Goal: Transaction & Acquisition: Purchase product/service

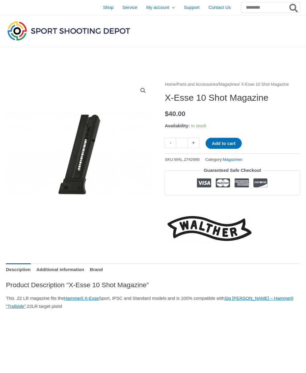
click at [103, 6] on span "Shop" at bounding box center [108, 7] width 10 height 15
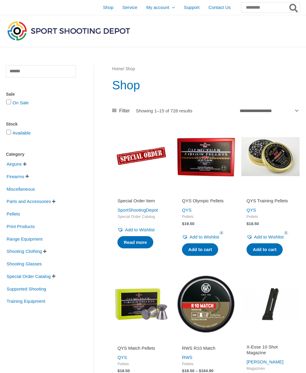
click at [45, 205] on span "Parts and Accessories" at bounding box center [28, 202] width 45 height 10
click at [122, 113] on span "Filter" at bounding box center [124, 110] width 11 height 9
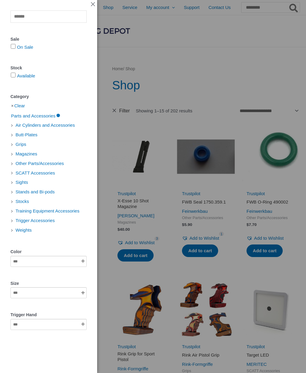
click at [26, 229] on span "Weights" at bounding box center [23, 231] width 17 height 10
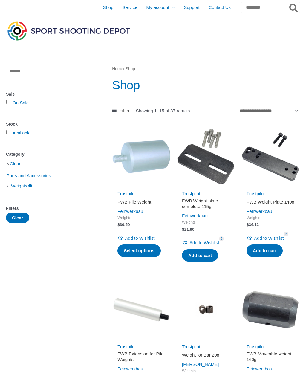
click at [103, 10] on span "Shop" at bounding box center [108, 7] width 10 height 15
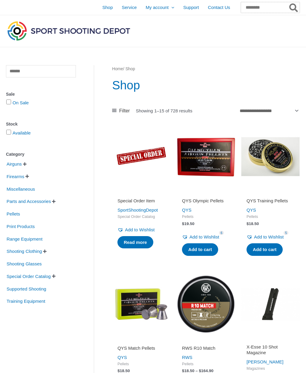
click at [252, 8] on input "Search for:" at bounding box center [270, 7] width 59 height 11
type input "***"
click at [294, 7] on button "Search" at bounding box center [294, 7] width 12 height 11
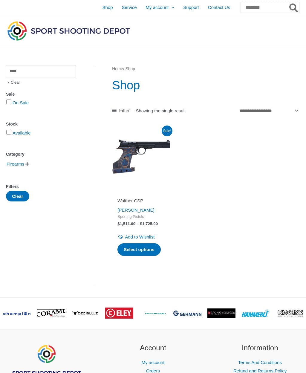
click at [256, 6] on input "Search for:" at bounding box center [270, 7] width 59 height 11
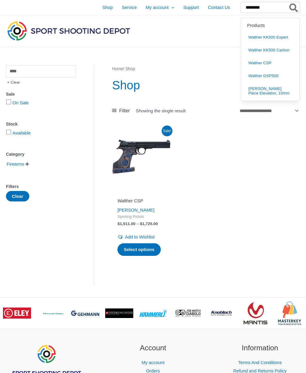
type input "*******"
click at [294, 7] on button "Search" at bounding box center [294, 7] width 12 height 11
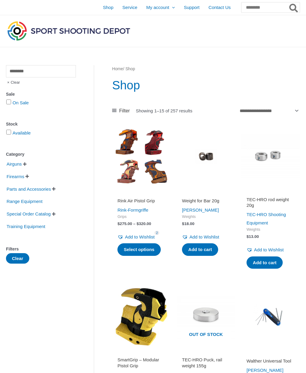
click at [38, 190] on span "Parts and Accessories" at bounding box center [28, 189] width 45 height 10
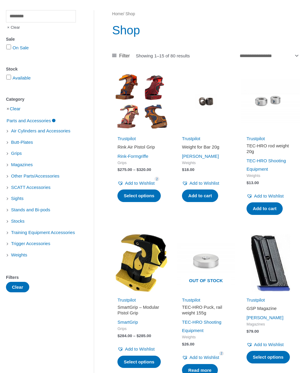
scroll to position [55, 0]
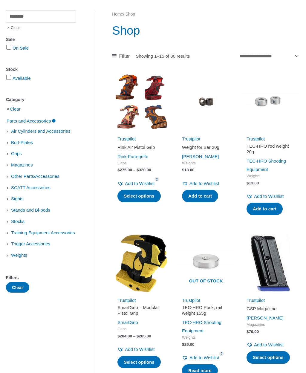
click at [48, 177] on span "Other Parts/Accessories" at bounding box center [35, 176] width 50 height 10
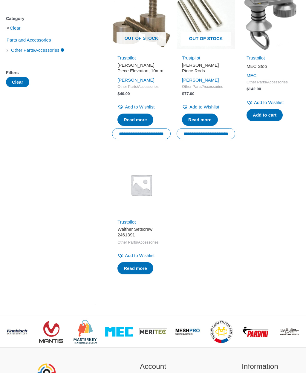
scroll to position [136, 0]
